Goal: Information Seeking & Learning: Learn about a topic

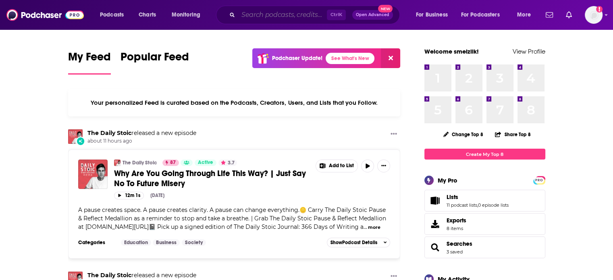
click at [301, 16] on input "Search podcasts, credits, & more..." at bounding box center [282, 14] width 89 height 13
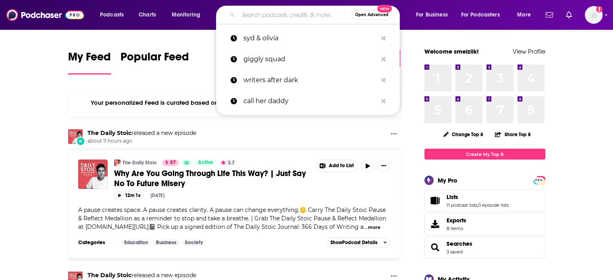
paste input "Full Send Podcast"
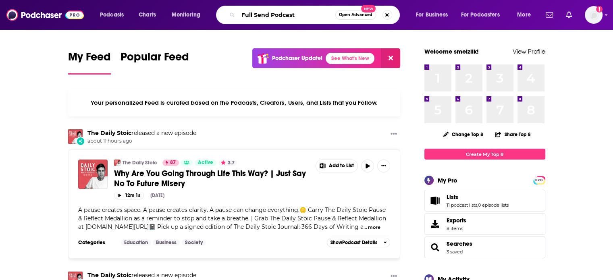
type input "Full Send Podcast"
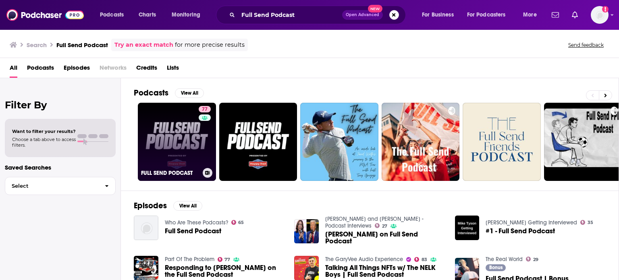
click at [186, 131] on link "77 FULL SEND PODCAST" at bounding box center [177, 142] width 78 height 78
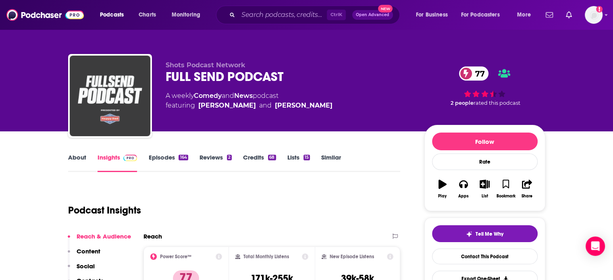
click at [127, 103] on img "FULL SEND PODCAST" at bounding box center [110, 96] width 81 height 81
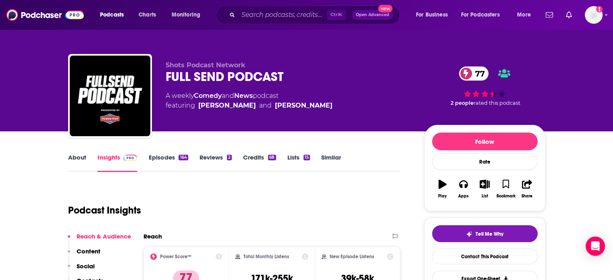
click at [160, 164] on link "Episodes 164" at bounding box center [167, 162] width 39 height 19
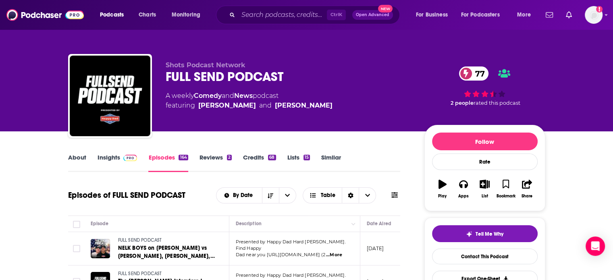
click at [105, 155] on link "Insights" at bounding box center [117, 162] width 40 height 19
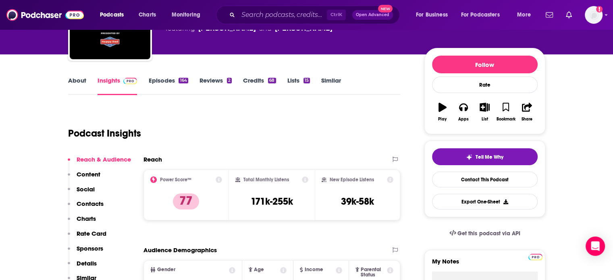
scroll to position [81, 0]
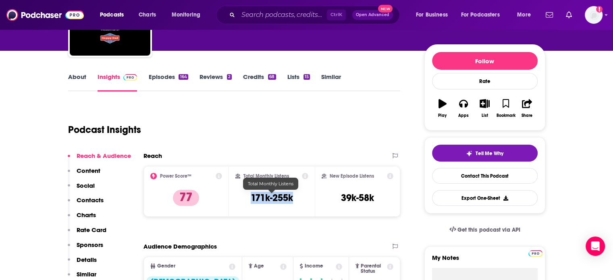
drag, startPoint x: 297, startPoint y: 196, endPoint x: 250, endPoint y: 195, distance: 47.5
click at [250, 195] on div "Total Monthly Listens 171k-255k" at bounding box center [271, 191] width 73 height 37
click at [251, 195] on h3 "171k-255k" at bounding box center [272, 198] width 42 height 12
click at [79, 74] on link "About" at bounding box center [77, 82] width 18 height 19
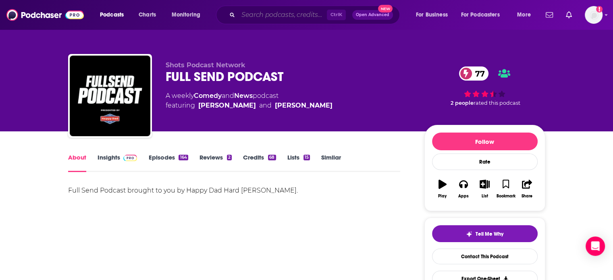
click at [281, 14] on input "Search podcasts, credits, & more..." at bounding box center [282, 14] width 89 height 13
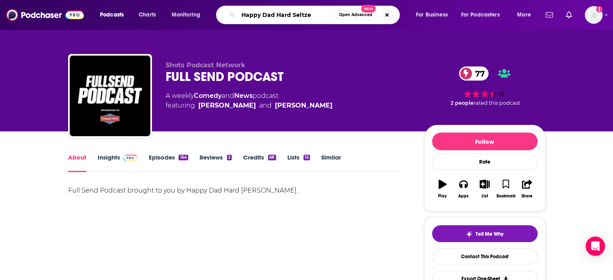
type input "Happy Dad Hard [PERSON_NAME]"
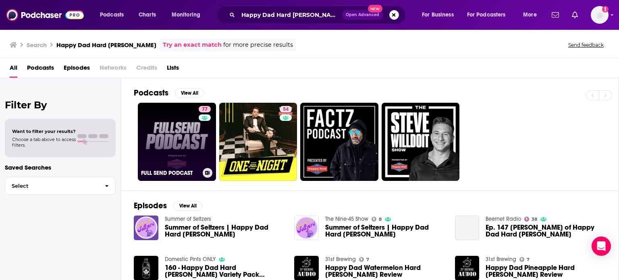
click at [179, 141] on link "77 FULL SEND PODCAST" at bounding box center [177, 142] width 78 height 78
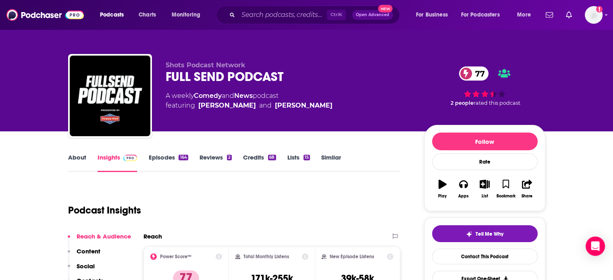
click at [79, 158] on link "About" at bounding box center [77, 162] width 18 height 19
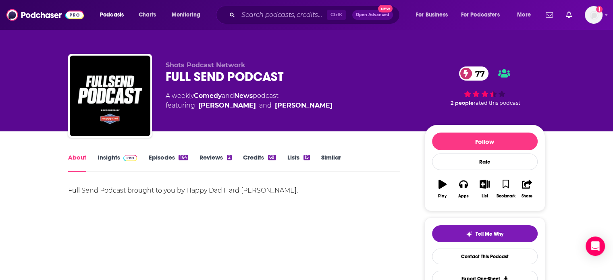
click at [117, 160] on link "Insights" at bounding box center [117, 162] width 40 height 19
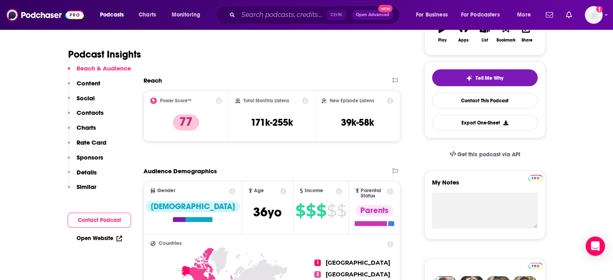
scroll to position [148, 0]
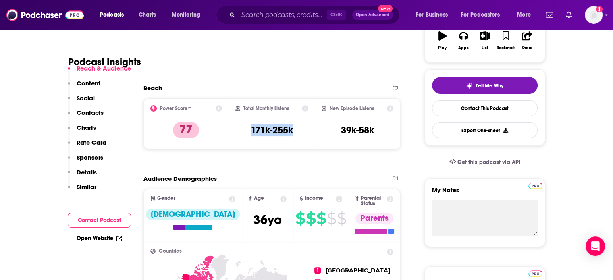
drag, startPoint x: 301, startPoint y: 128, endPoint x: 245, endPoint y: 127, distance: 56.0
click at [245, 127] on div "Total Monthly Listens 171k-255k" at bounding box center [271, 123] width 73 height 37
copy h3 "171k-255k"
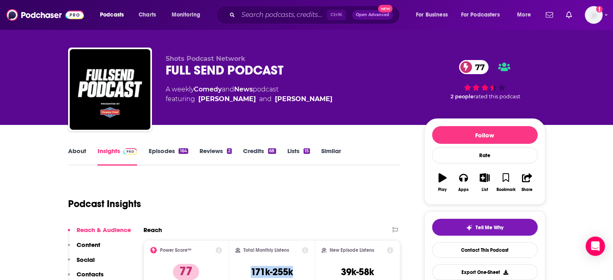
scroll to position [0, 0]
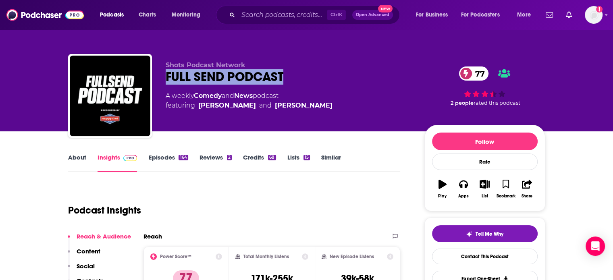
drag, startPoint x: 287, startPoint y: 77, endPoint x: 160, endPoint y: 78, distance: 126.5
click at [160, 78] on div "Shots Podcast Network FULL SEND PODCAST 77 A weekly Comedy and News podcast fea…" at bounding box center [306, 97] width 477 height 87
copy h2 "FULL SEND PODCAST"
click at [214, 156] on link "Reviews 2" at bounding box center [215, 162] width 32 height 19
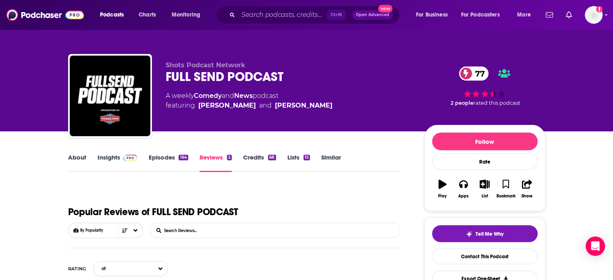
click at [111, 158] on link "Insights" at bounding box center [117, 162] width 40 height 19
